Goal: Feedback & Contribution: Submit feedback/report problem

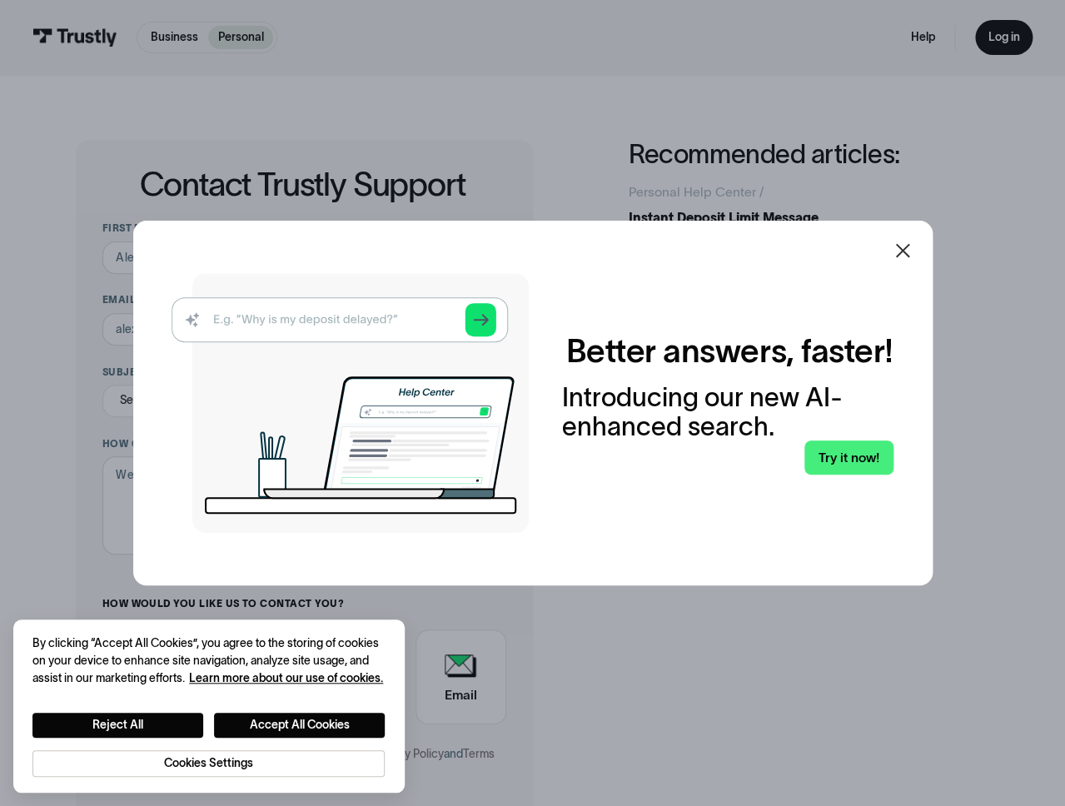
click at [905, 253] on icon at bounding box center [902, 251] width 14 height 14
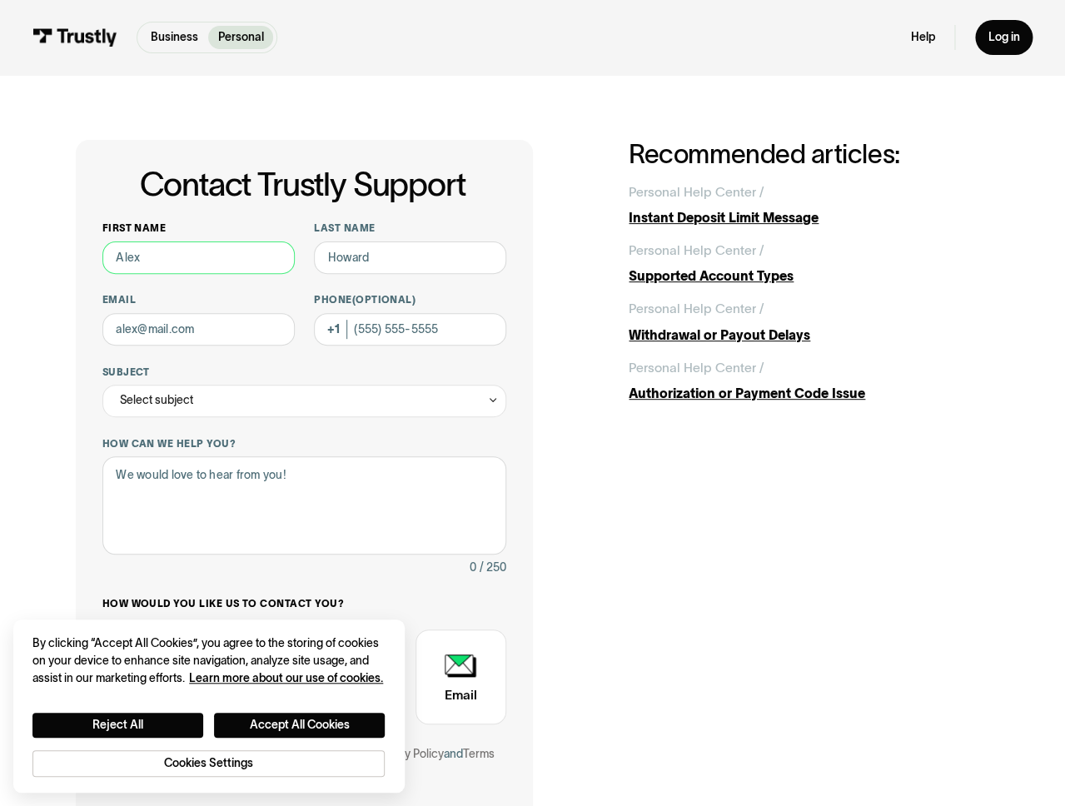
click at [206, 261] on input "First name" at bounding box center [198, 258] width 192 height 32
type input "Tavien"
click at [377, 250] on input "Last name" at bounding box center [410, 258] width 192 height 32
type input "Jackson"
click at [191, 334] on input "Email" at bounding box center [198, 329] width 192 height 32
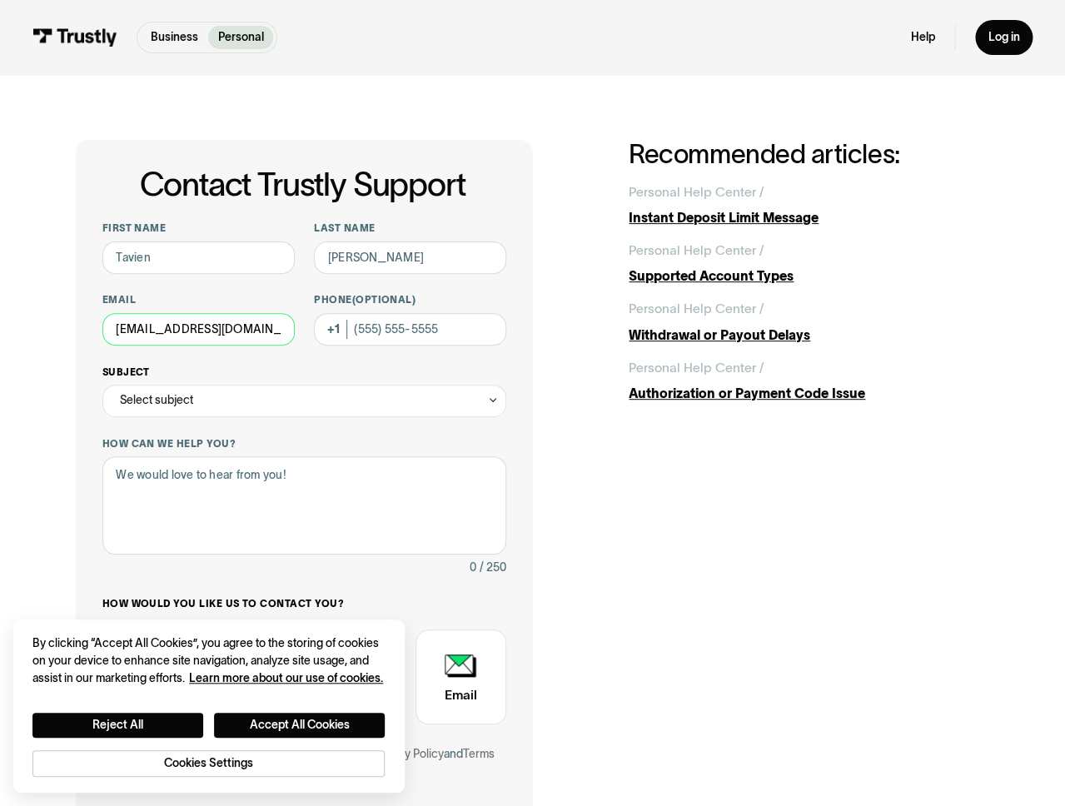
type input "tkjackson320@gmail.com"
click at [386, 369] on label "Subject" at bounding box center [304, 372] width 405 height 13
click at [386, 385] on input "Subject" at bounding box center [304, 401] width 405 height 32
click at [284, 418] on div "First name Tavien Last name Jackson Email tkjackson320@gmail.com Phone (Optiona…" at bounding box center [304, 512] width 405 height 581
click at [284, 407] on div "Select subject" at bounding box center [304, 401] width 405 height 32
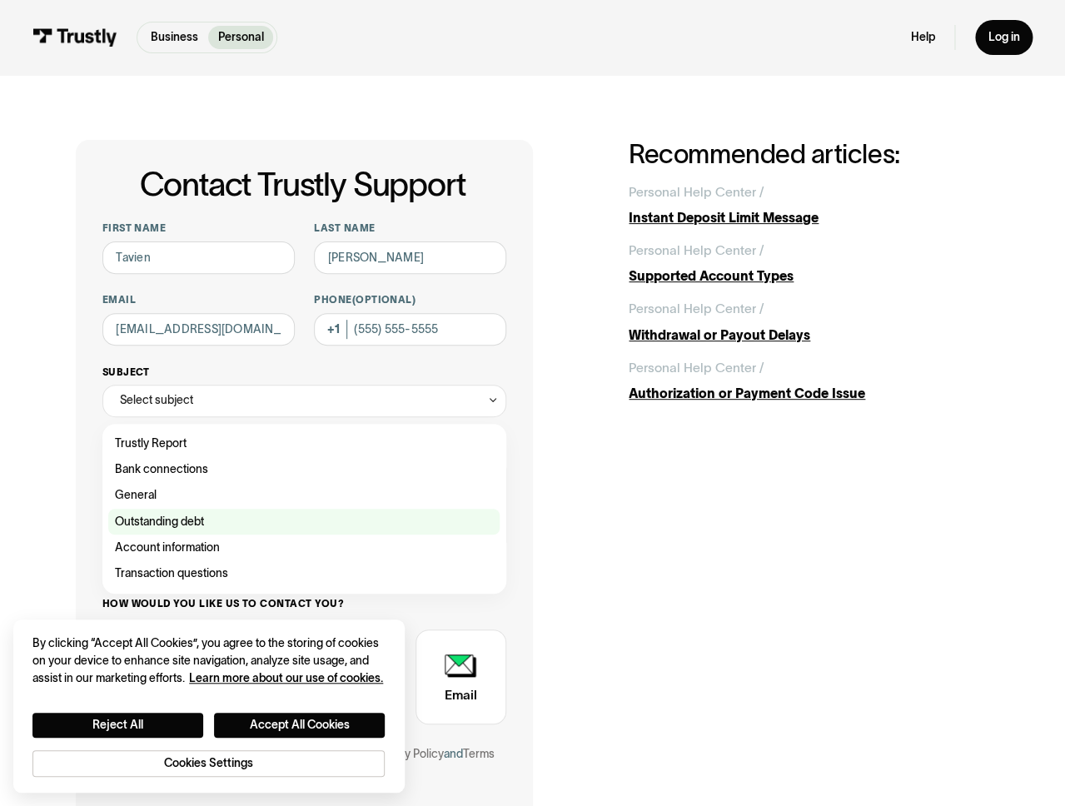
click at [228, 518] on div "Contact Trustly Support" at bounding box center [303, 522] width 391 height 26
type input "**********"
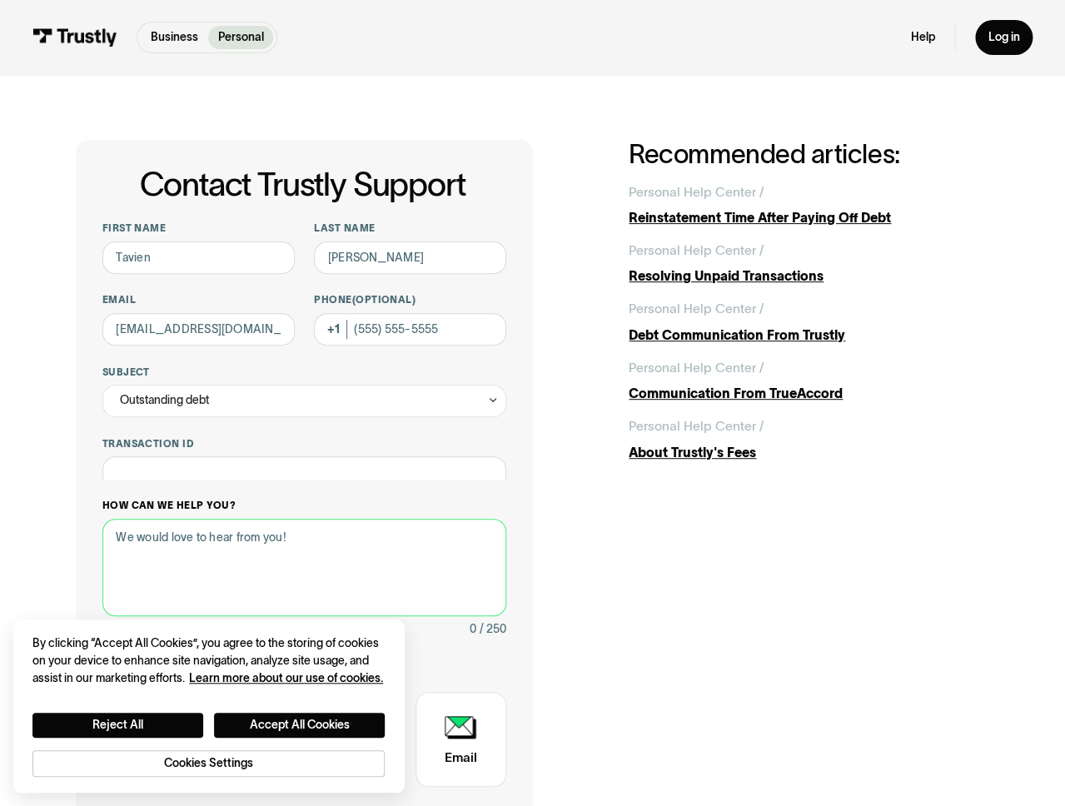
click at [227, 519] on textarea "How can we help you?" at bounding box center [304, 567] width 405 height 97
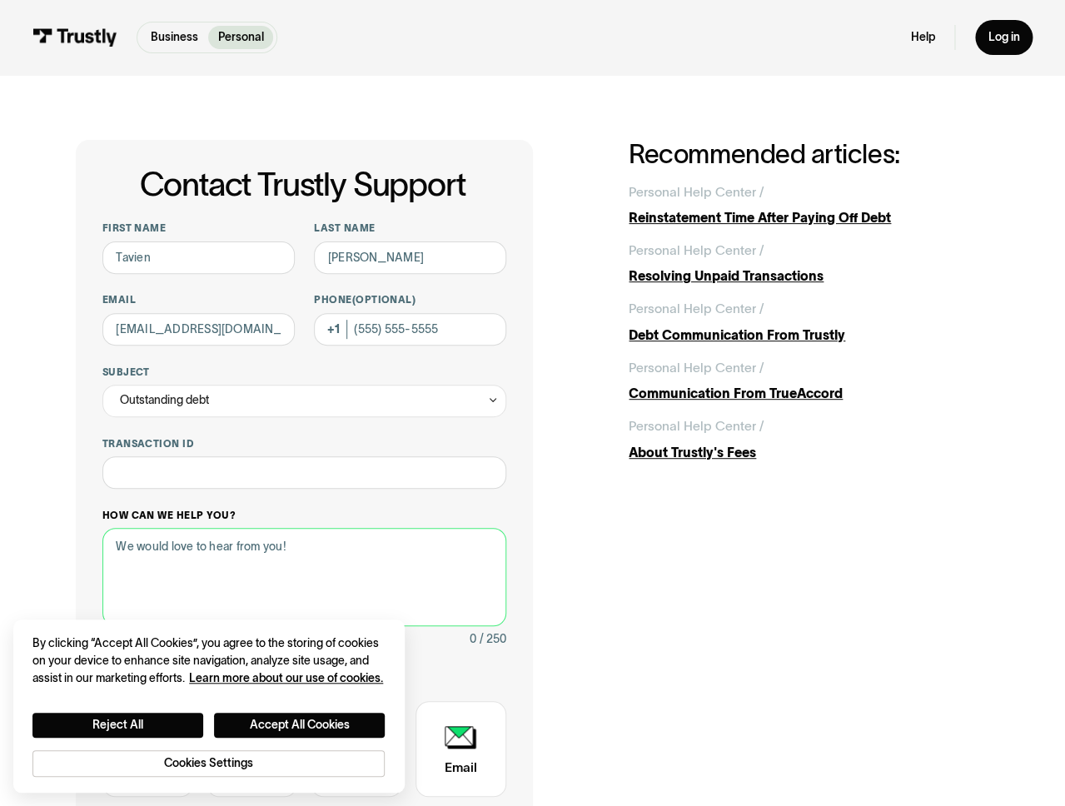
click at [217, 542] on textarea "How can we help you?" at bounding box center [304, 576] width 405 height 97
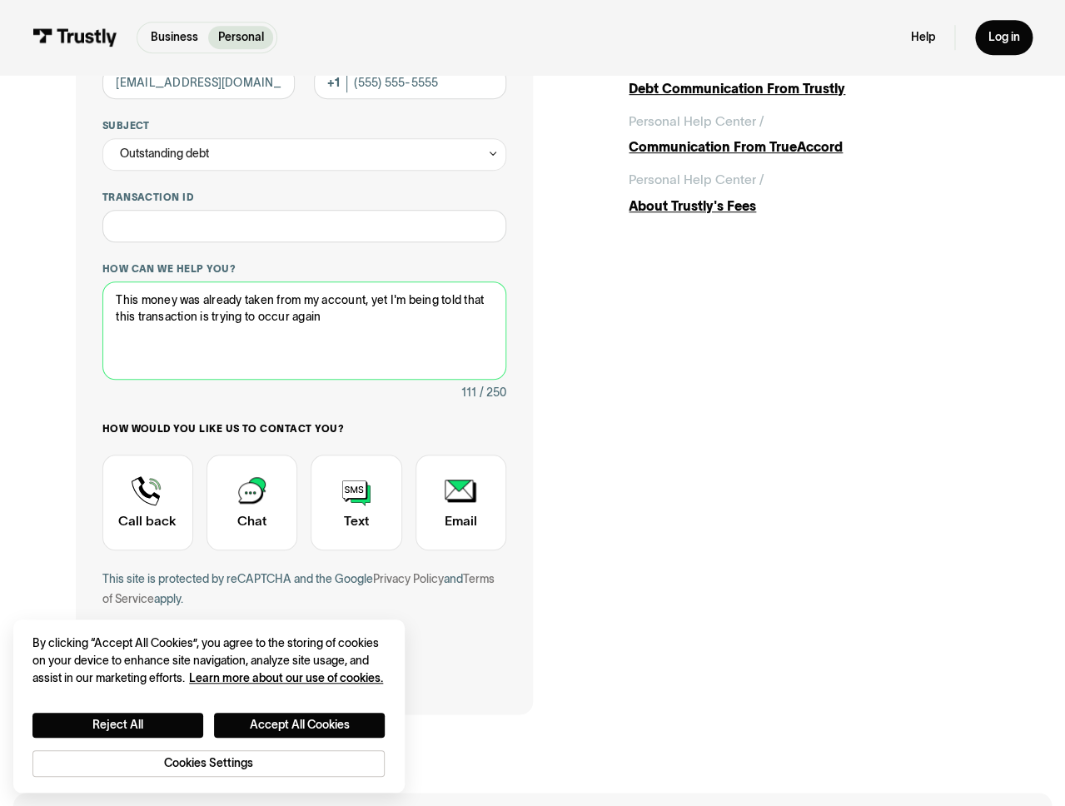
scroll to position [297, 0]
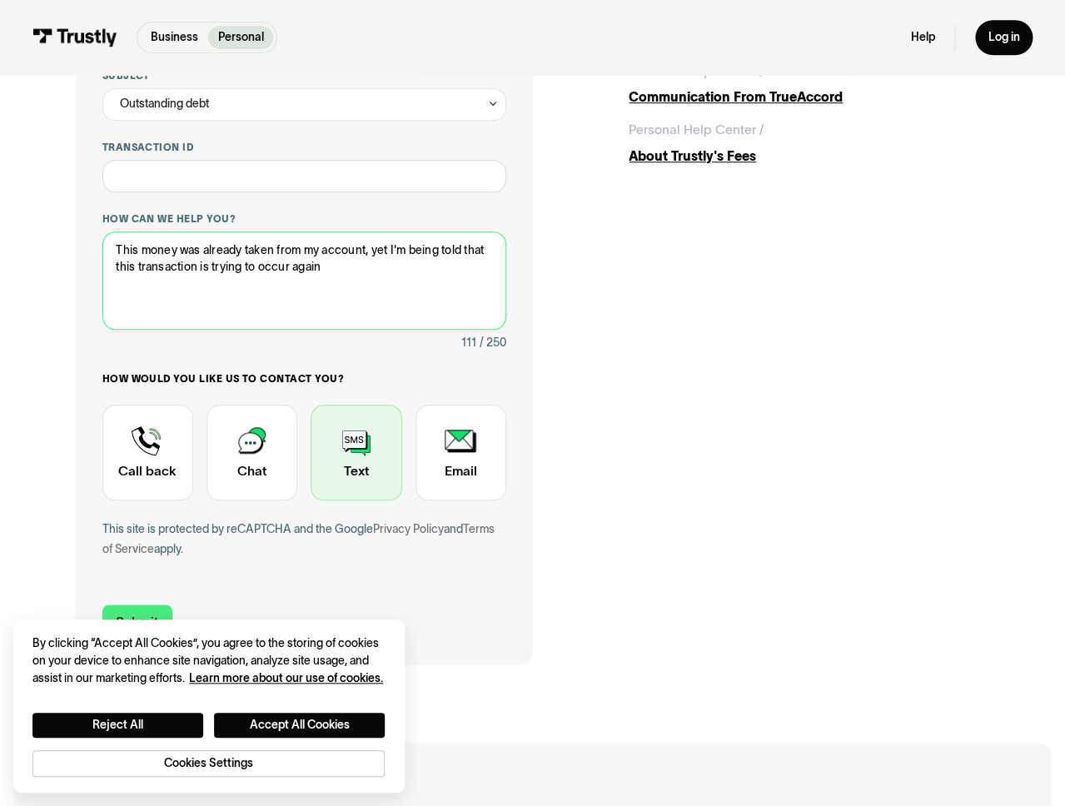
type textarea "This money was already taken from my account, yet I'm being told that this tran…"
click at [365, 466] on div "Contact Trustly Support" at bounding box center [356, 452] width 91 height 95
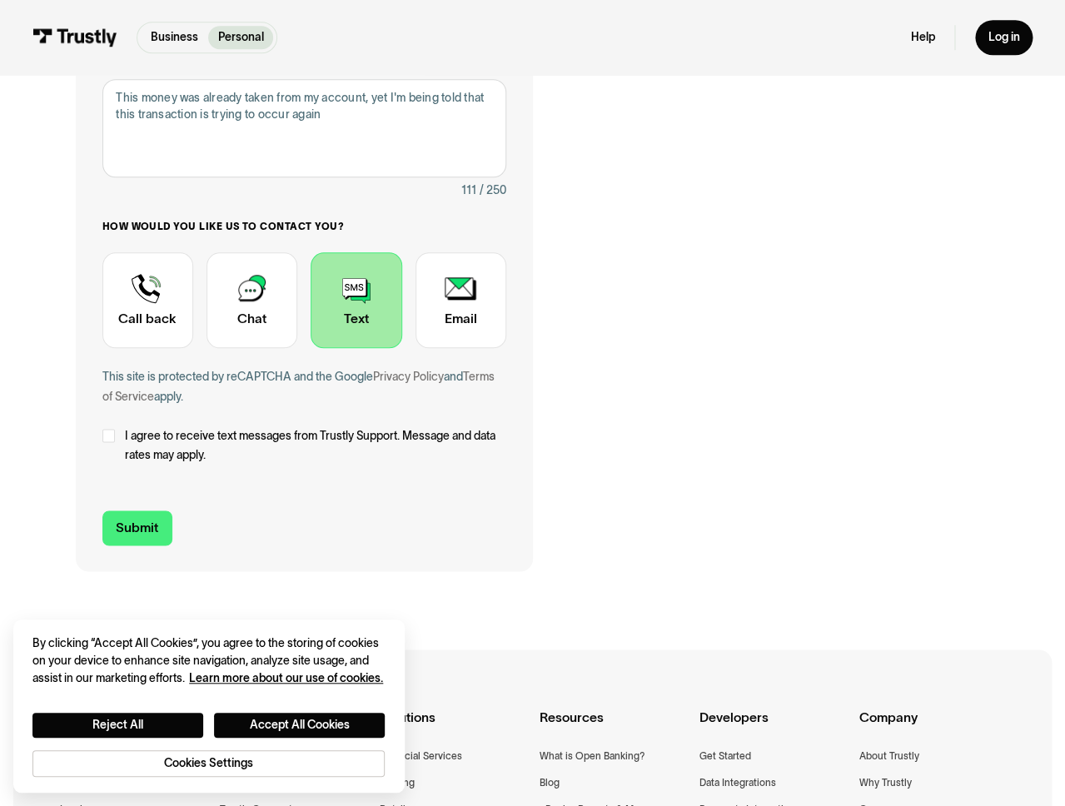
scroll to position [451, 0]
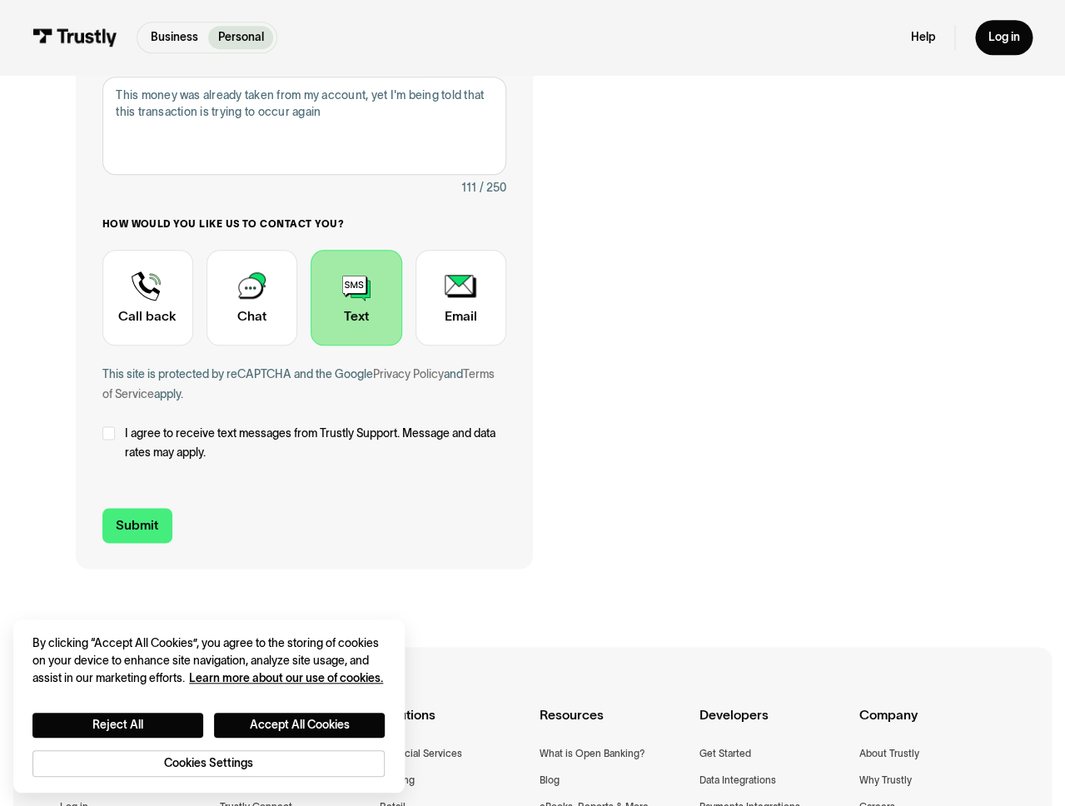
click at [101, 434] on div "**********" at bounding box center [304, 128] width 456 height 880
click at [103, 434] on div "Contact Trustly Support" at bounding box center [108, 432] width 13 height 13
click at [140, 525] on input "Submit" at bounding box center [137, 525] width 70 height 34
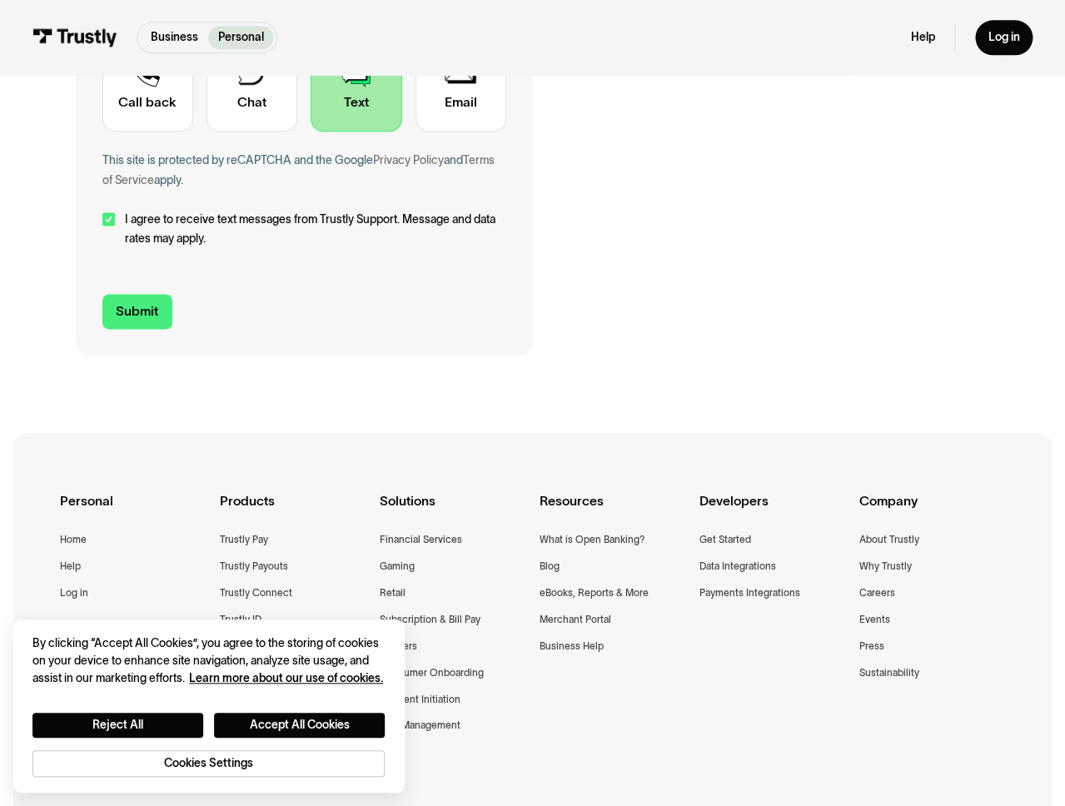
scroll to position [700, 0]
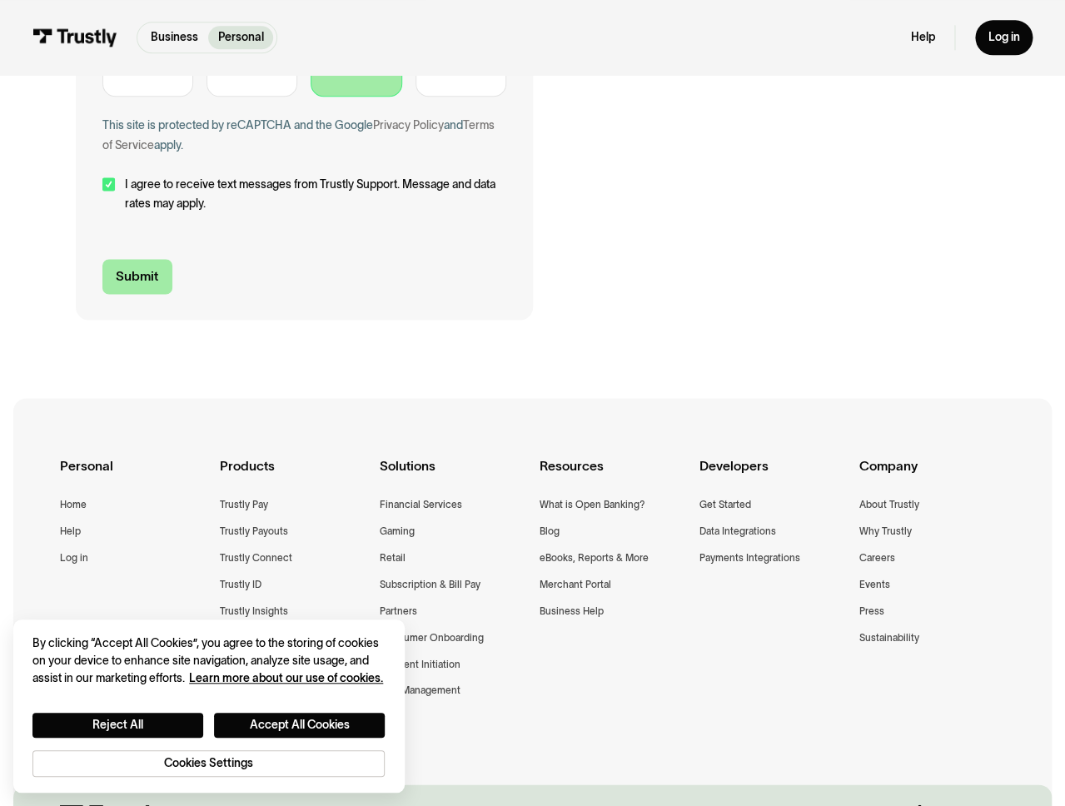
click at [157, 289] on input "Submit" at bounding box center [137, 276] width 70 height 34
type input "+13472821550"
